Goal: Find specific page/section: Find specific page/section

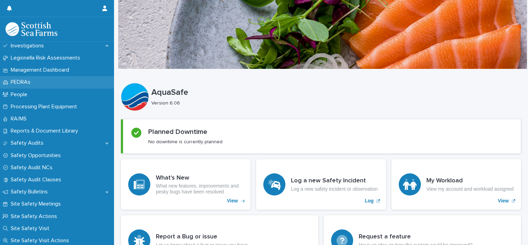
scroll to position [242, 0]
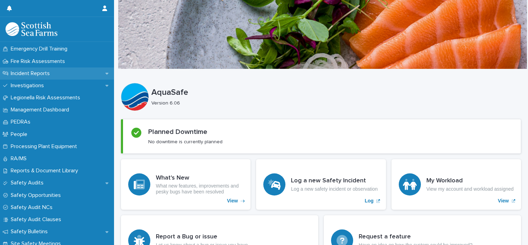
click at [26, 75] on p "Incident Reports" at bounding box center [31, 73] width 47 height 7
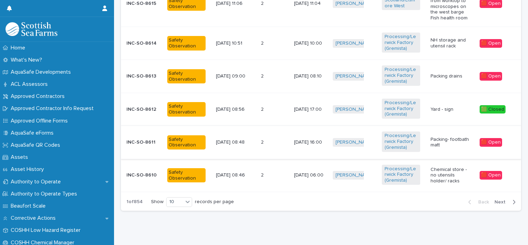
scroll to position [435, 0]
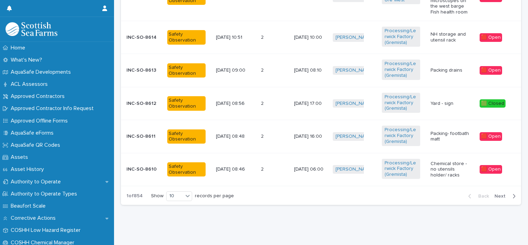
click at [502, 194] on span "Next" at bounding box center [502, 196] width 15 height 5
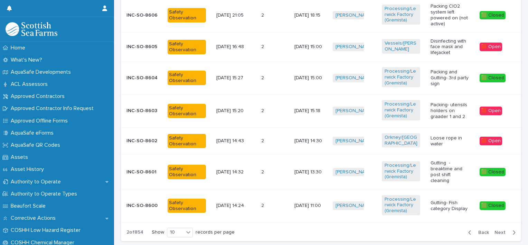
scroll to position [390, 0]
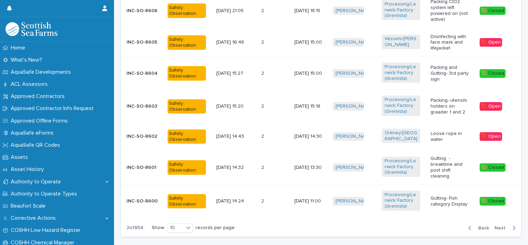
click at [510, 225] on div "button" at bounding box center [513, 228] width 6 height 6
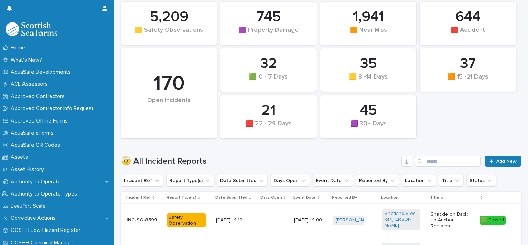
scroll to position [79, 0]
click at [194, 180] on button "Report Type(s)" at bounding box center [190, 180] width 48 height 11
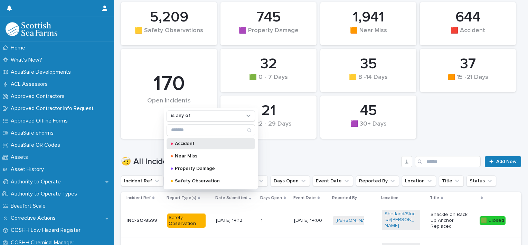
click at [200, 141] on p "Accident" at bounding box center [209, 143] width 69 height 5
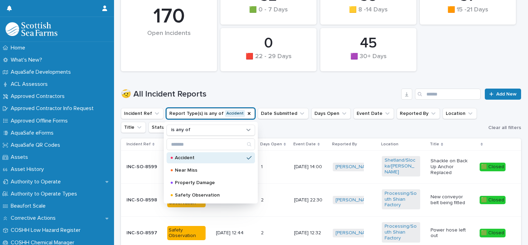
scroll to position [183, 0]
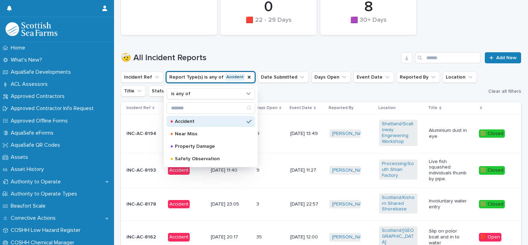
click at [303, 93] on ul "Incident Ref Report Type(s) is any of Accident is any of Accident Near Miss Pro…" at bounding box center [304, 84] width 368 height 28
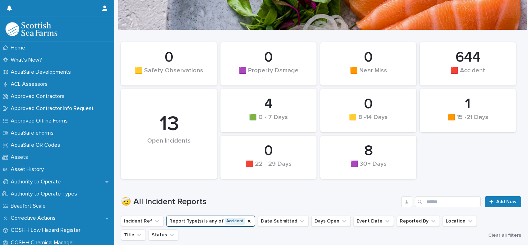
scroll to position [0, 0]
